Goal: Transaction & Acquisition: Purchase product/service

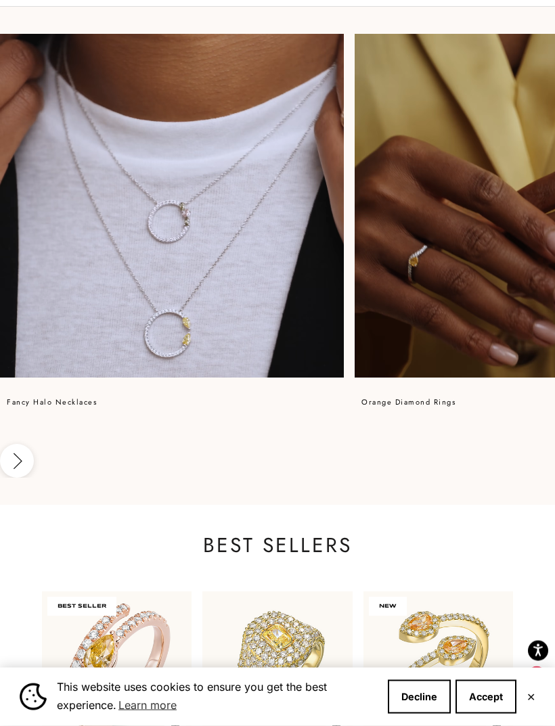
scroll to position [1155, 0]
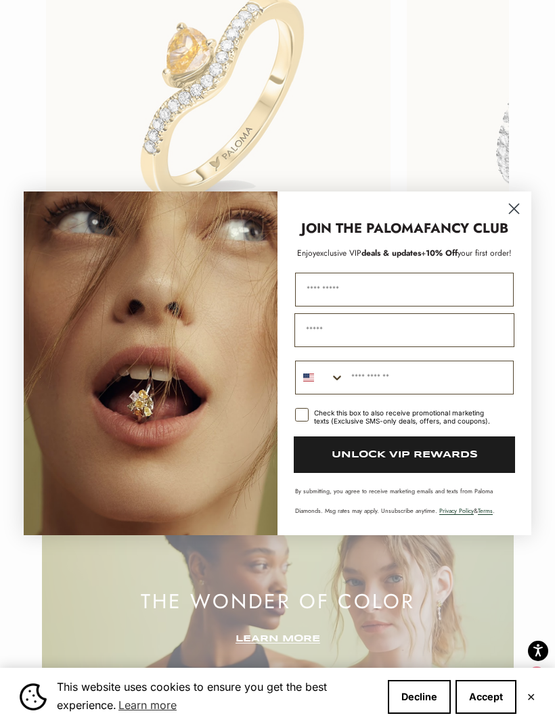
click at [521, 219] on circle "Close dialog" at bounding box center [514, 208] width 22 height 22
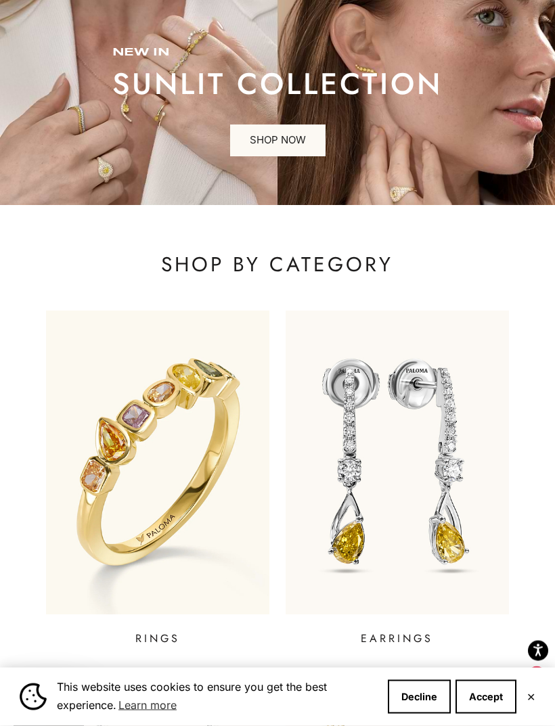
scroll to position [0, 0]
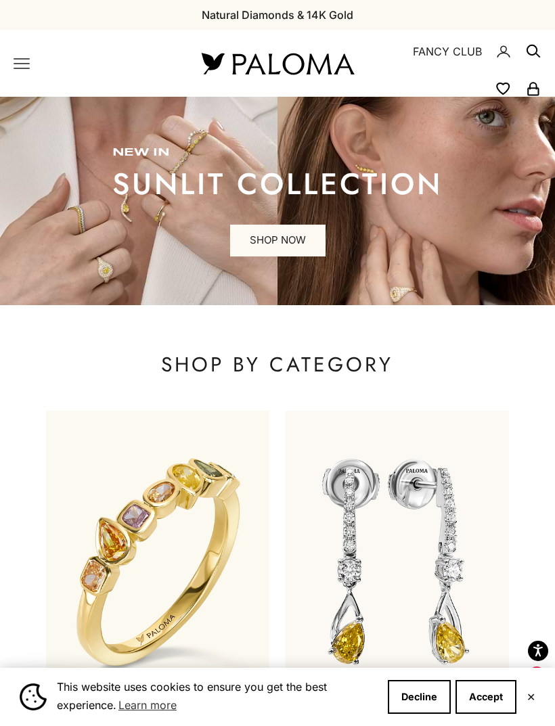
click at [21, 64] on icon "Primary navigation" at bounding box center [21, 63] width 15 height 9
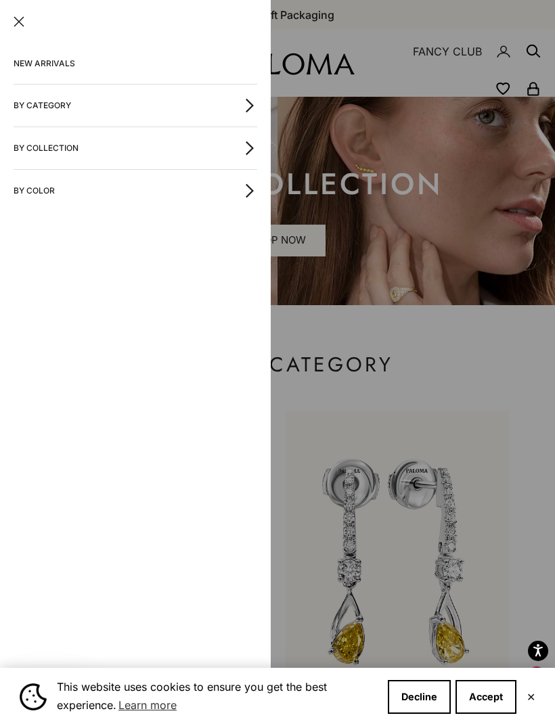
click at [476, 364] on div at bounding box center [277, 363] width 555 height 726
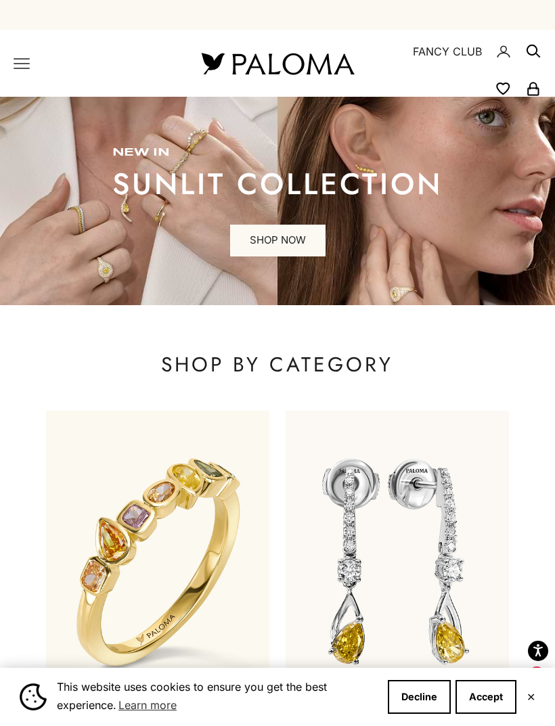
click at [20, 68] on icon "Primary navigation" at bounding box center [21, 63] width 15 height 9
click at [422, 694] on button "Decline" at bounding box center [419, 697] width 63 height 34
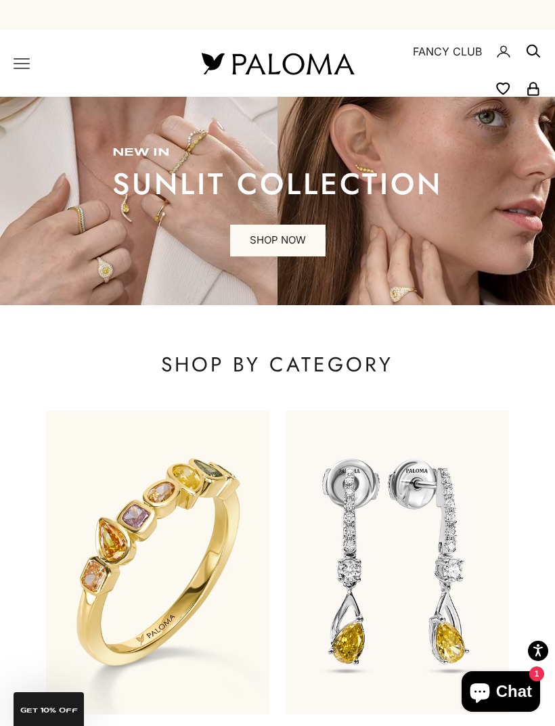
click at [16, 71] on icon "Primary navigation" at bounding box center [22, 63] width 16 height 16
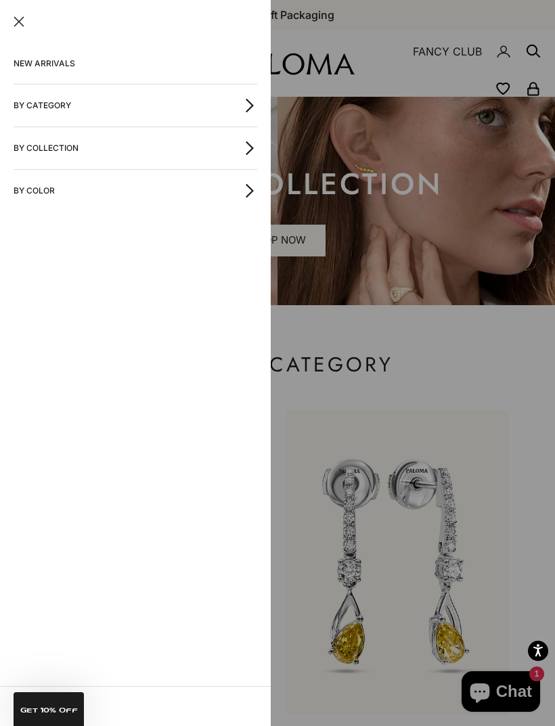
click at [244, 106] on icon "button" at bounding box center [249, 105] width 15 height 15
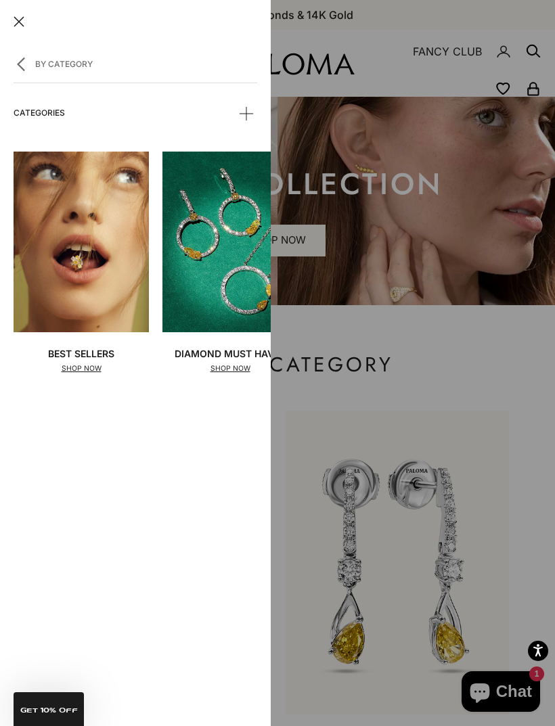
click at [24, 65] on icon "button" at bounding box center [21, 64] width 15 height 15
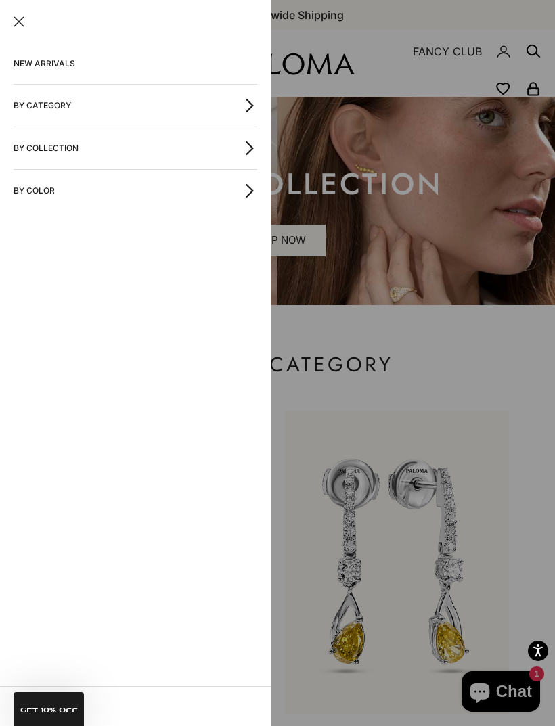
click at [68, 145] on button "By Collection" at bounding box center [136, 148] width 244 height 42
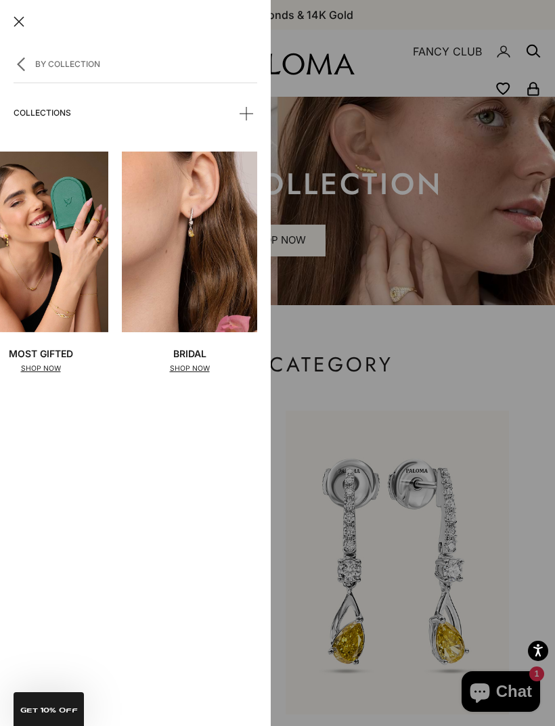
scroll to position [0, 41]
click at [245, 115] on span at bounding box center [246, 113] width 22 height 22
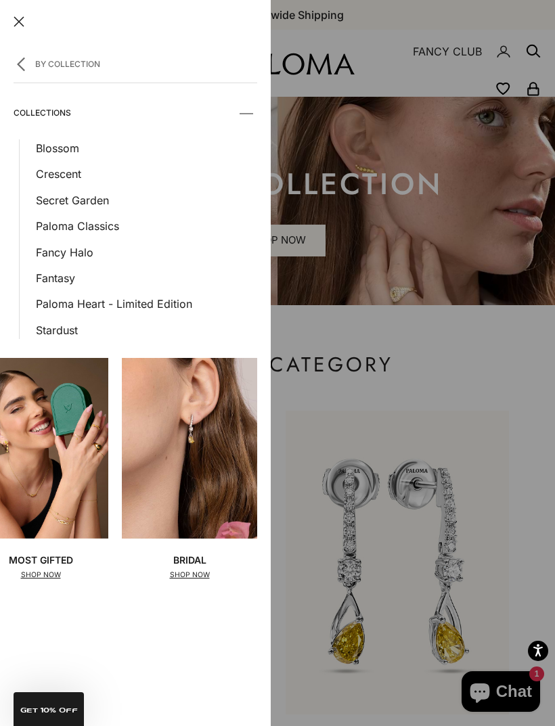
click at [21, 62] on icon "button" at bounding box center [21, 64] width 6 height 12
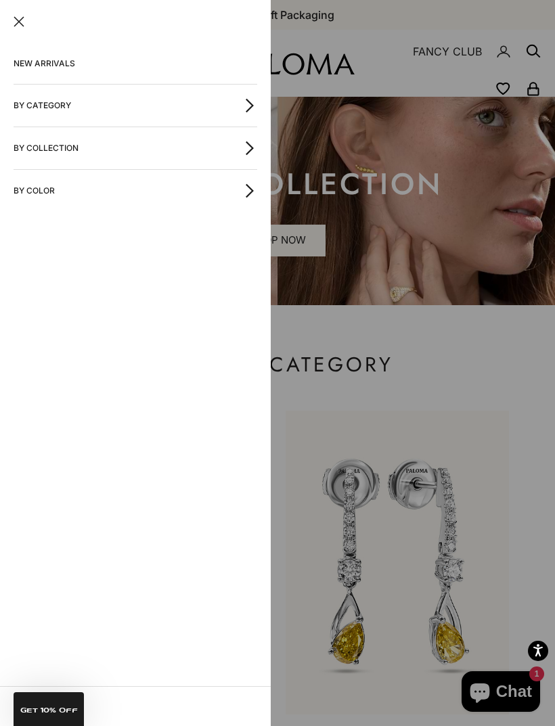
click at [250, 102] on icon "button" at bounding box center [249, 105] width 15 height 15
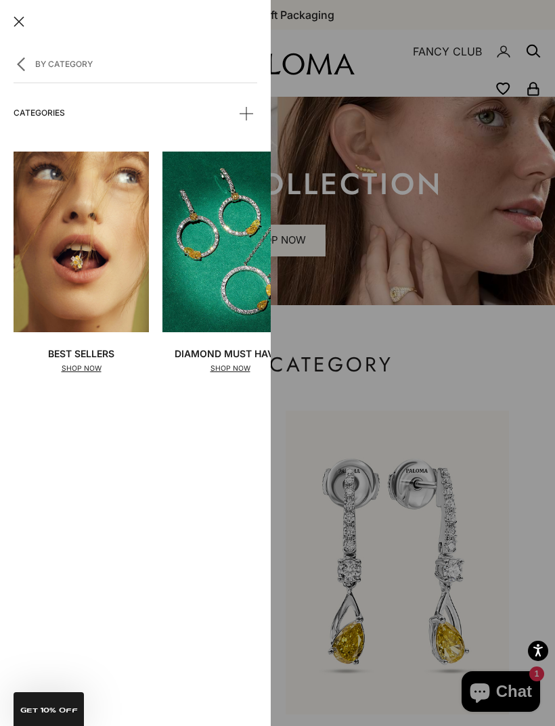
scroll to position [0, 0]
click at [246, 117] on span at bounding box center [246, 113] width 22 height 22
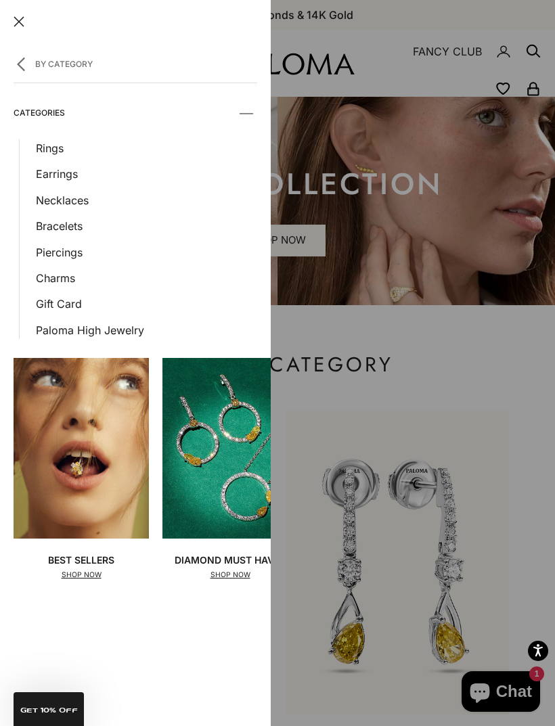
click at [57, 173] on link "Earrings" at bounding box center [146, 174] width 221 height 18
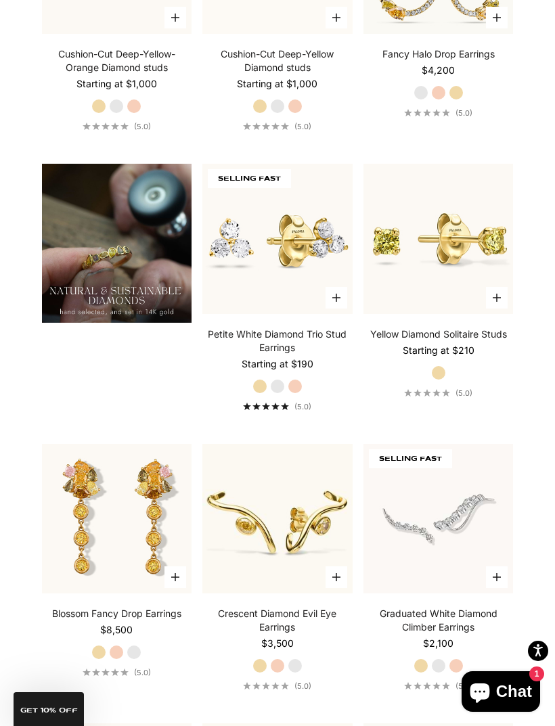
scroll to position [1205, 0]
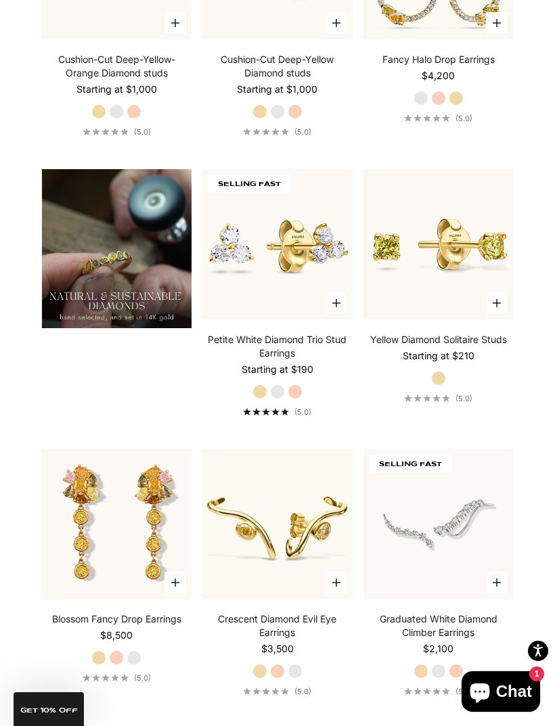
click at [274, 360] on link "Petite White Diamond Trio Stud Earrings" at bounding box center [277, 346] width 150 height 27
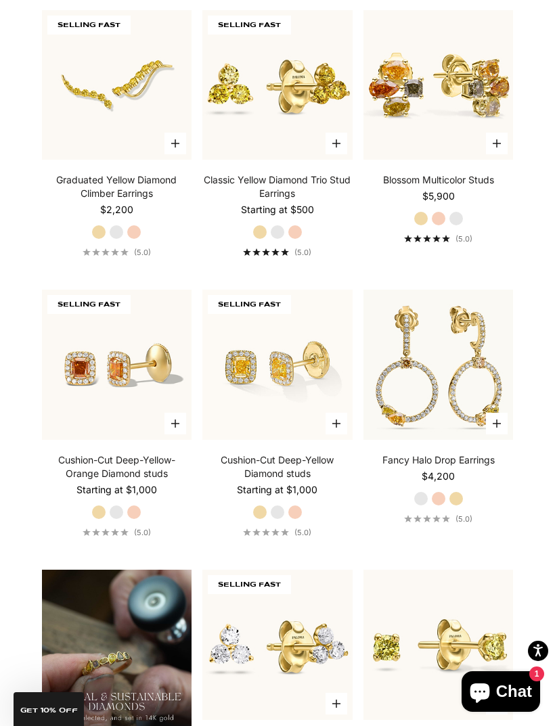
scroll to position [803, 0]
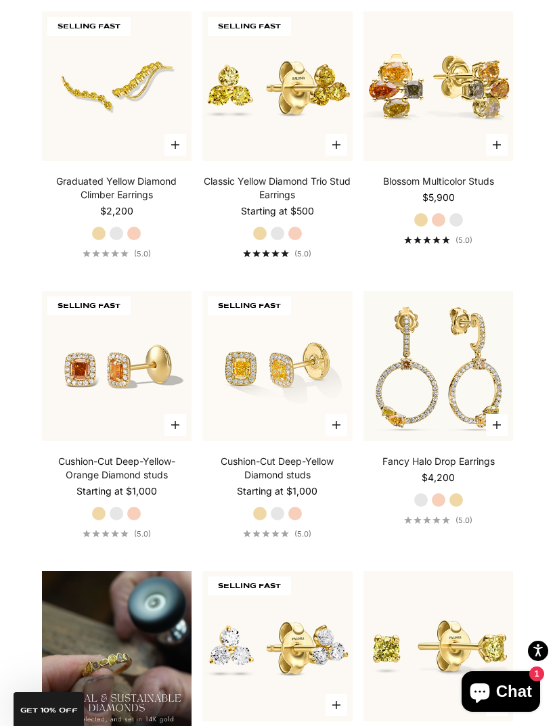
click at [277, 521] on label "White Gold" at bounding box center [277, 513] width 15 height 15
click at [298, 521] on label "Rose Gold" at bounding box center [295, 513] width 15 height 15
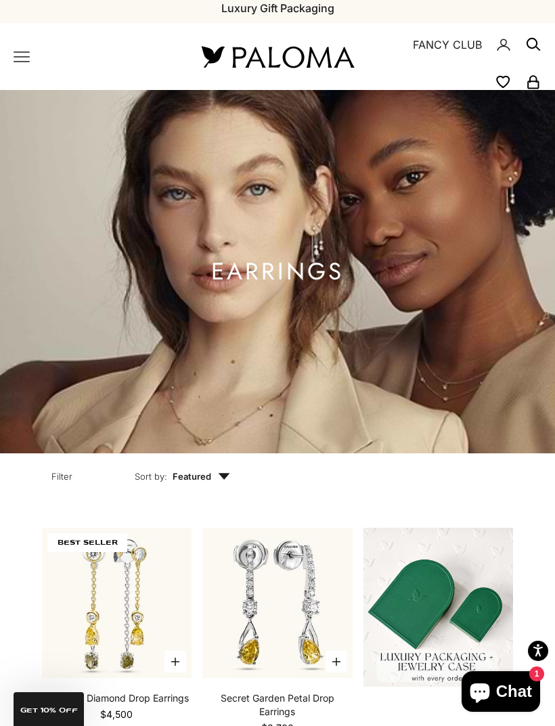
scroll to position [0, 0]
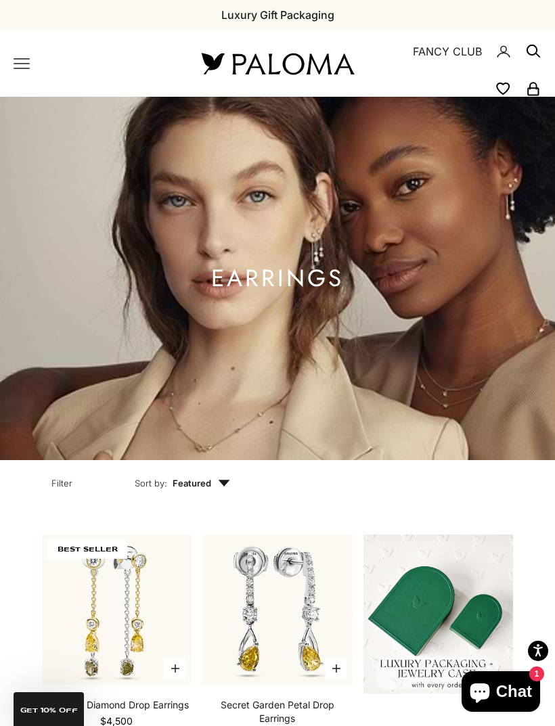
click at [16, 62] on icon "Primary navigation" at bounding box center [22, 63] width 16 height 16
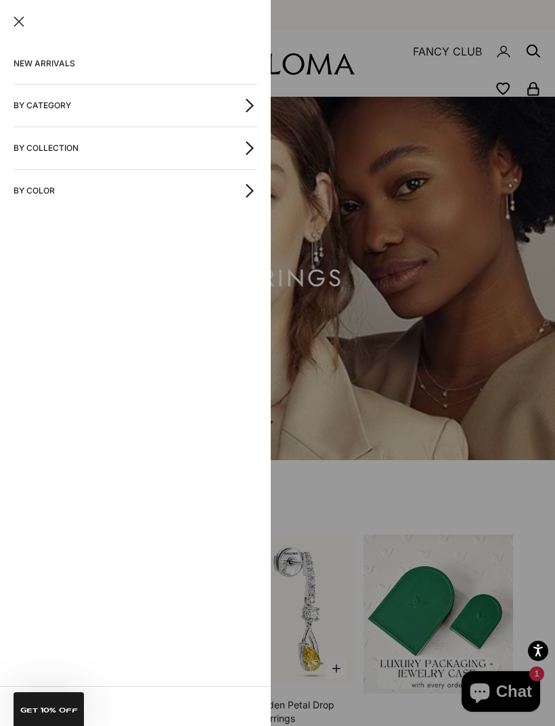
click at [244, 104] on icon "button" at bounding box center [249, 105] width 15 height 15
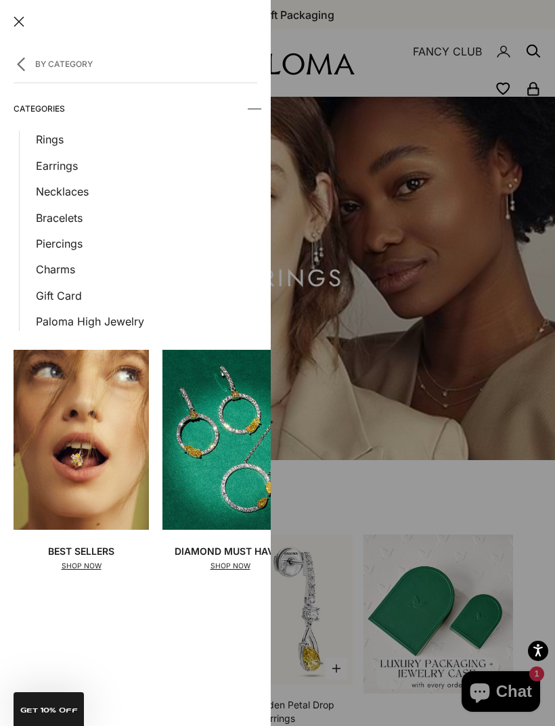
click at [63, 196] on link "Necklaces" at bounding box center [146, 192] width 221 height 18
